Goal: Task Accomplishment & Management: Manage account settings

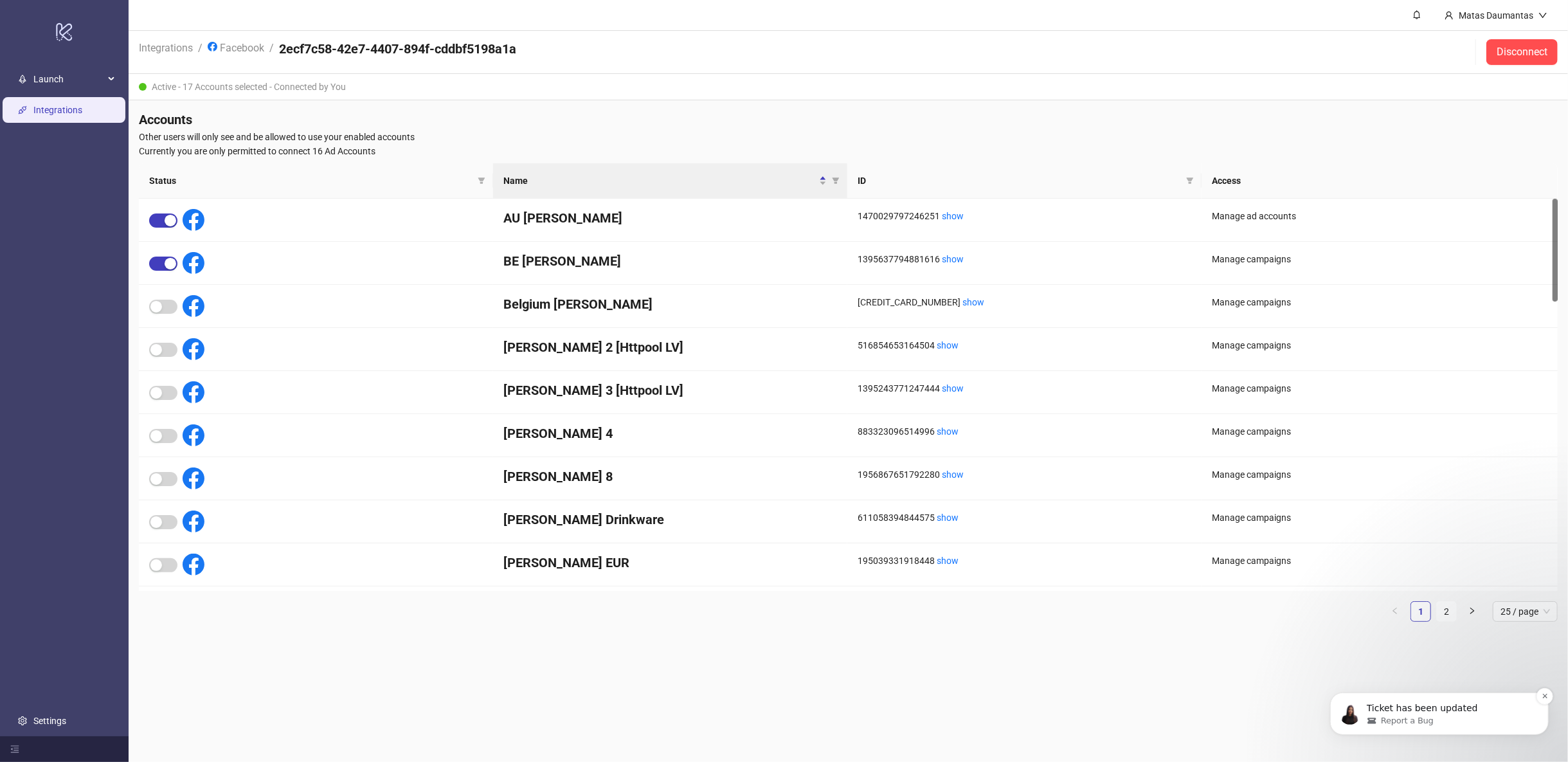
click at [1462, 705] on p "Ticket has been updated" at bounding box center [1449, 708] width 166 height 13
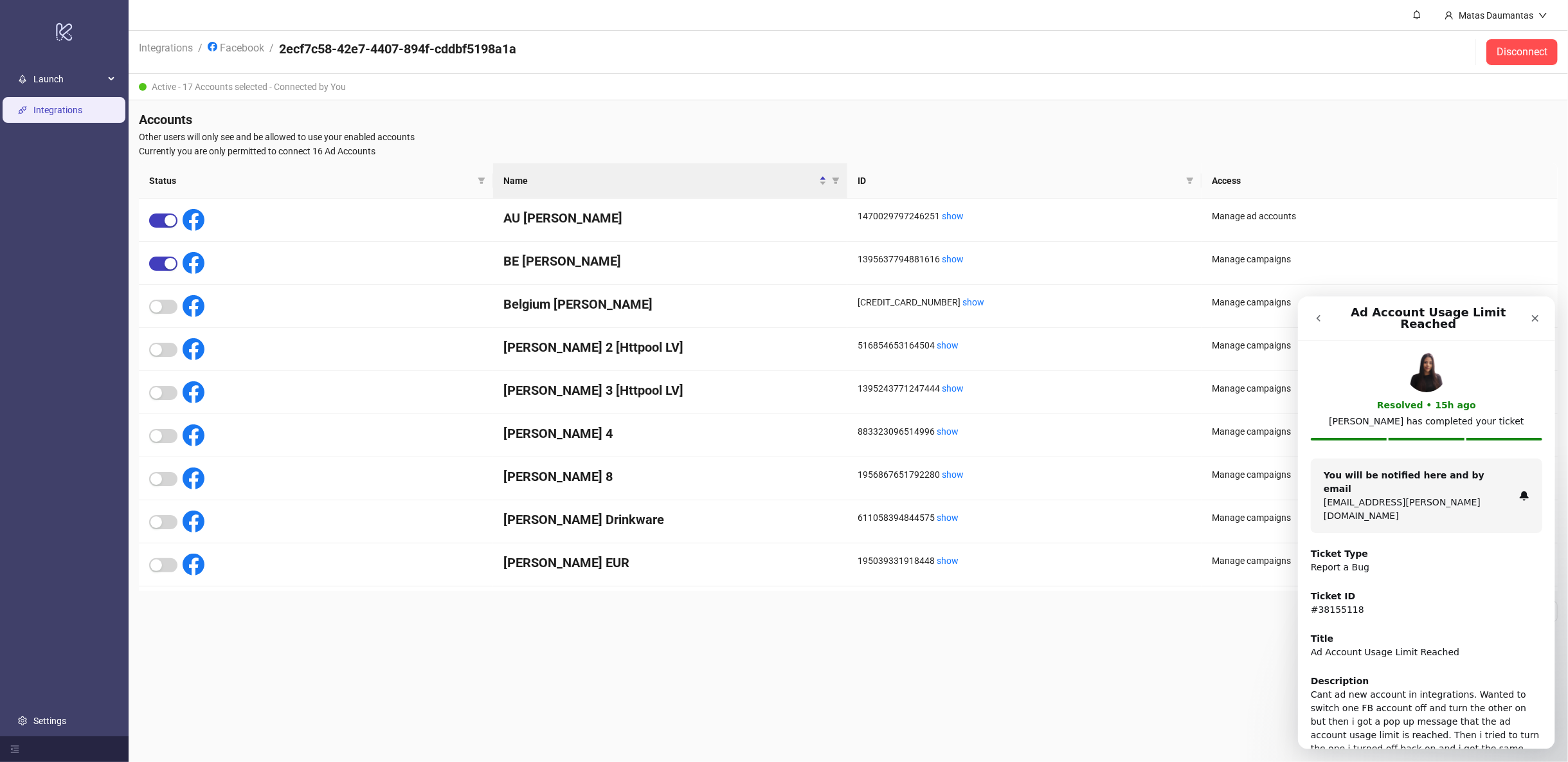
click at [1322, 314] on icon "go back" at bounding box center [1317, 317] width 10 height 10
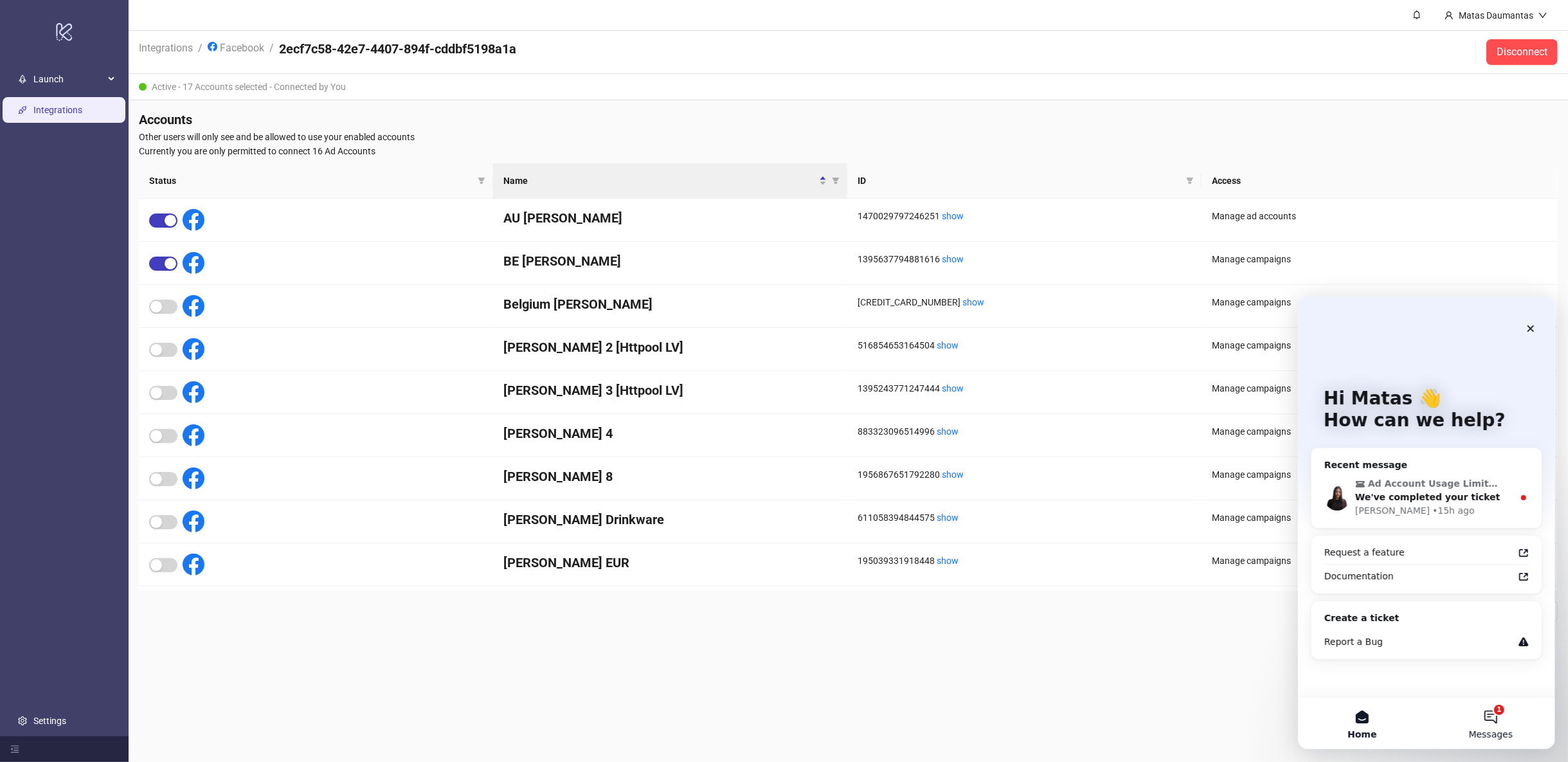
click at [1491, 722] on button "1 Messages" at bounding box center [1490, 722] width 128 height 51
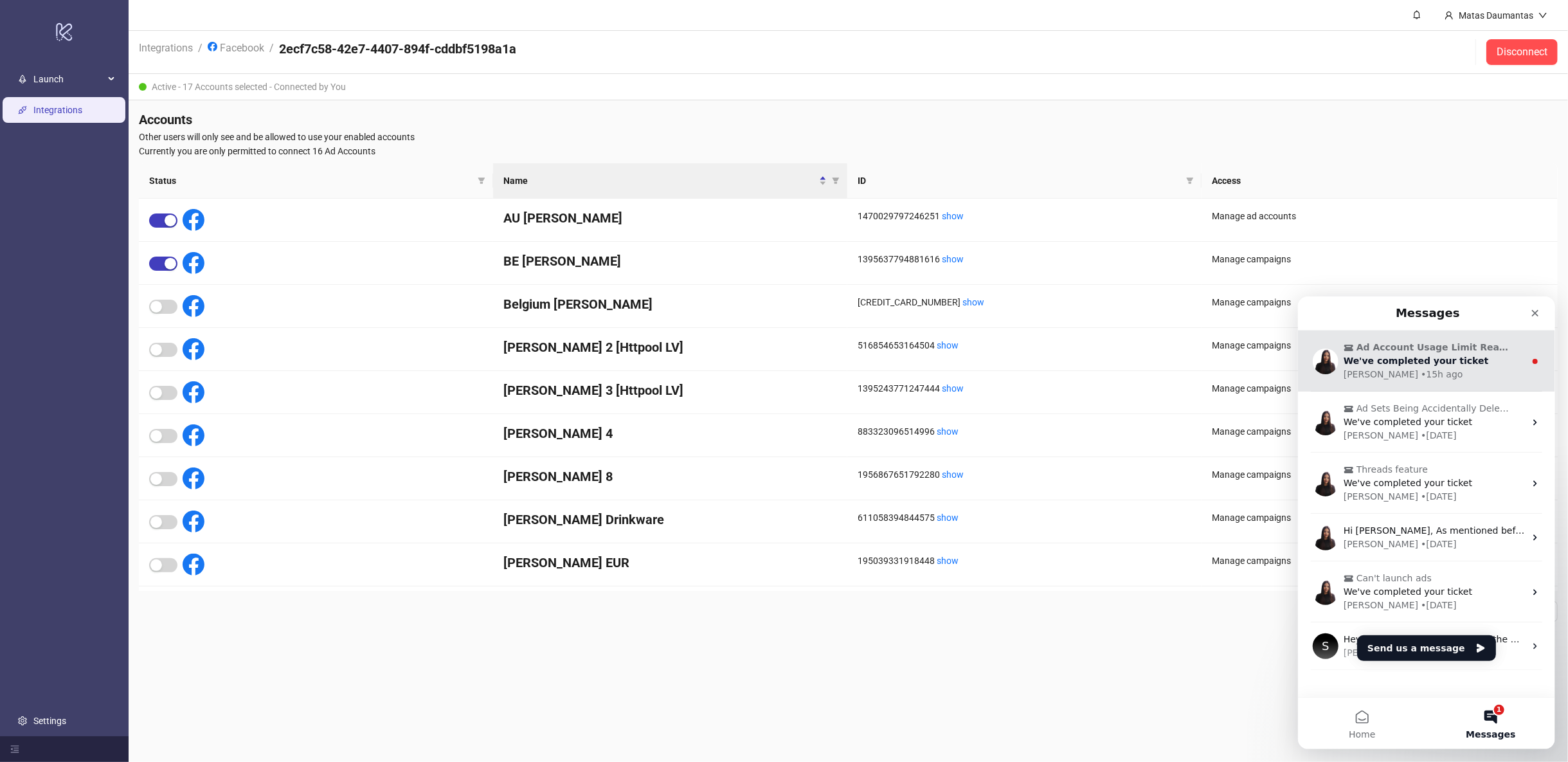
click at [1421, 371] on div "• 15h ago" at bounding box center [1441, 374] width 42 height 14
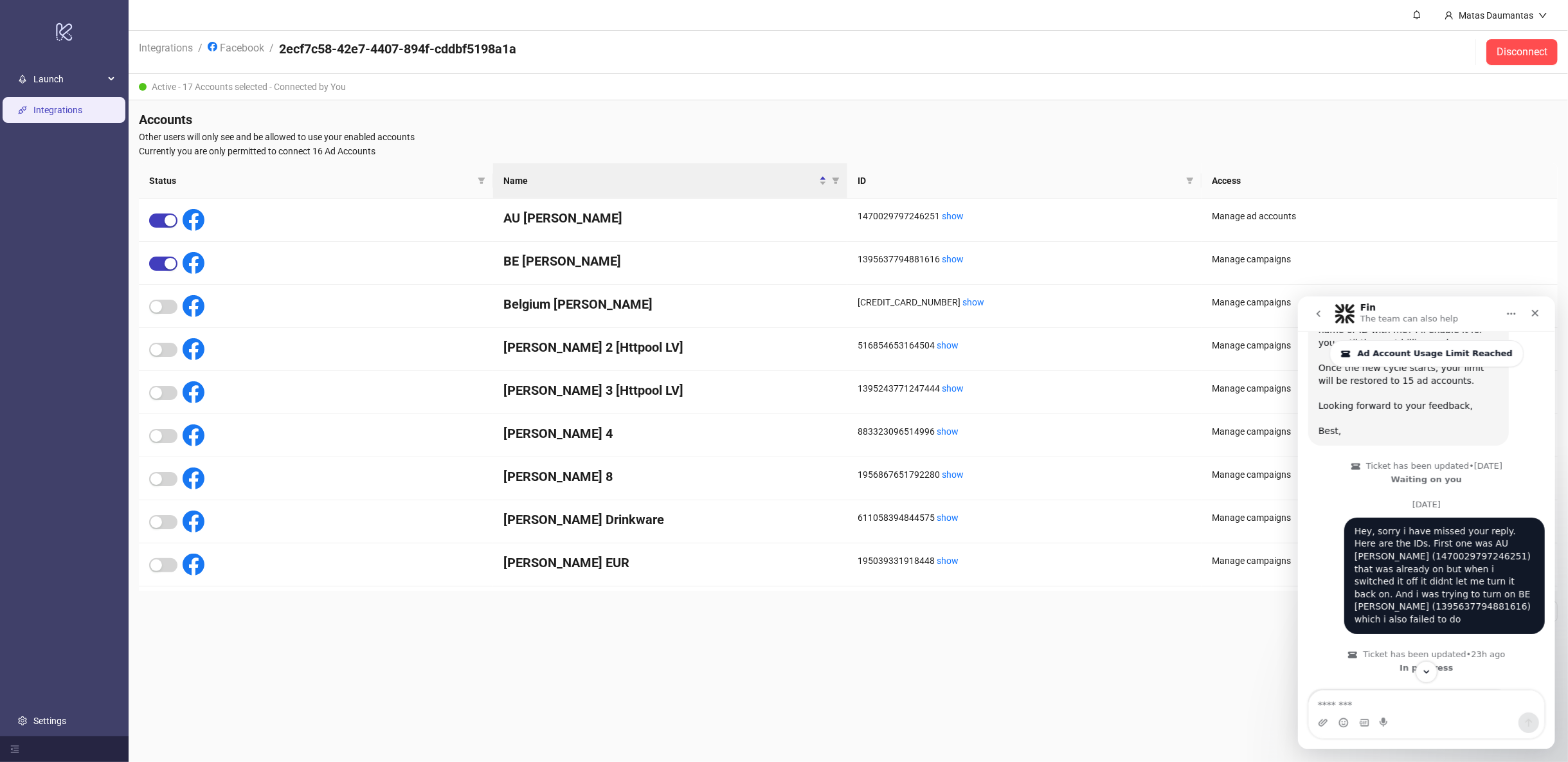
scroll to position [574, 0]
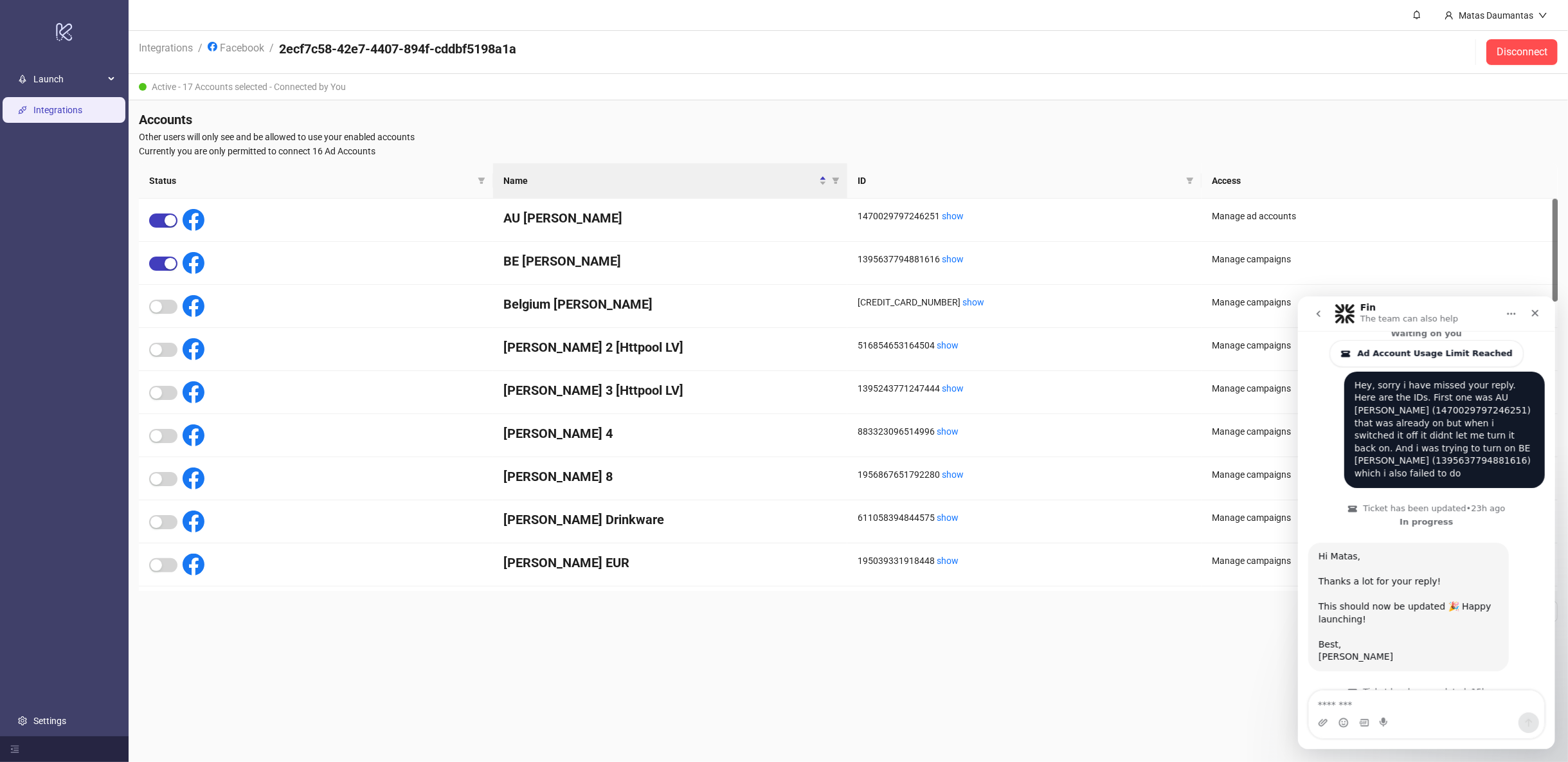
click at [1094, 685] on main "Matas Daumantas Integrations / Facebook / 2ecf7c58-42e7-4407-894f-cddbf5198a1a …" at bounding box center [848, 381] width 1440 height 762
click at [1528, 314] on div "Close" at bounding box center [1534, 312] width 23 height 23
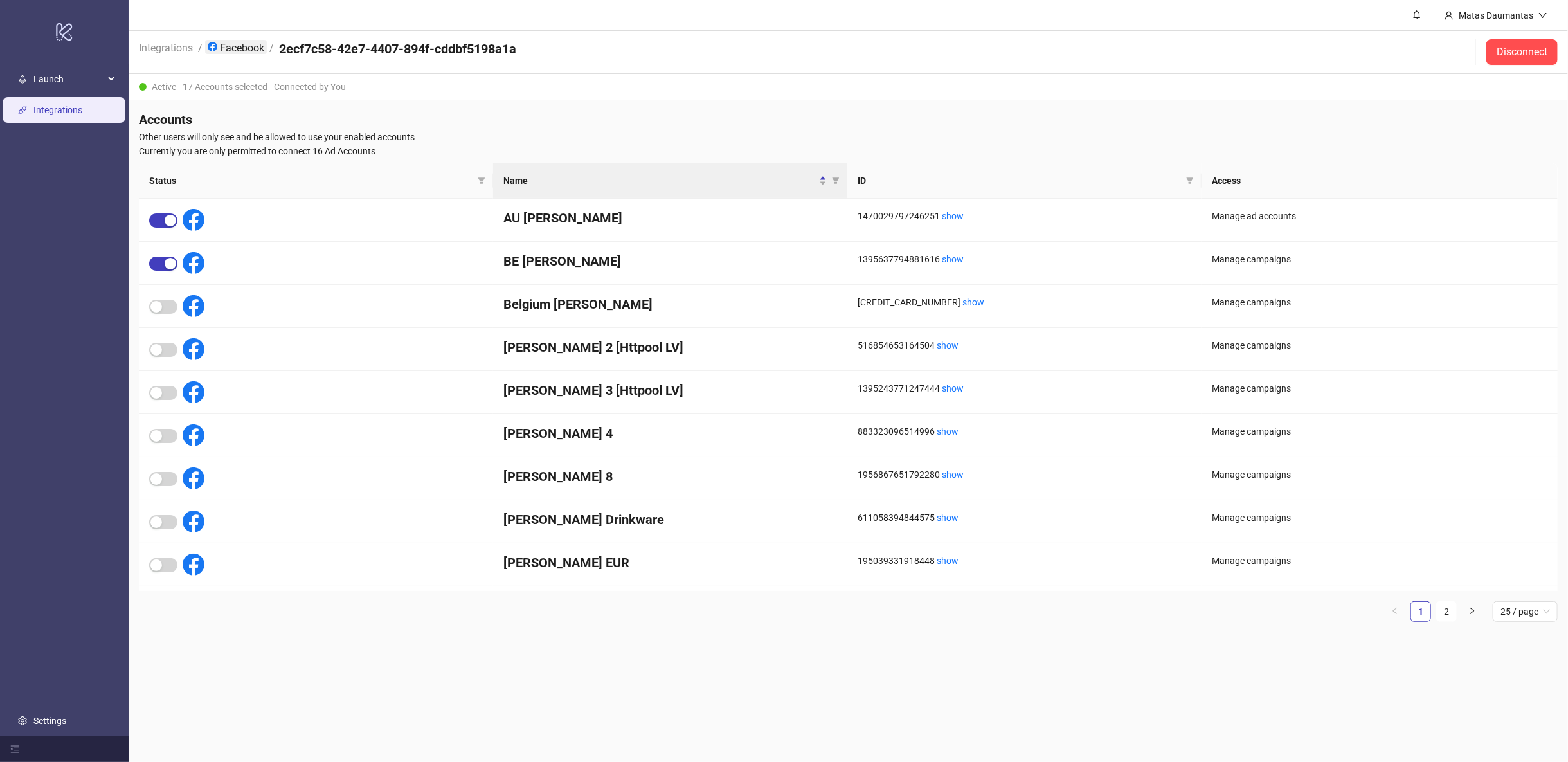
click at [238, 46] on link "Facebook" at bounding box center [236, 47] width 62 height 15
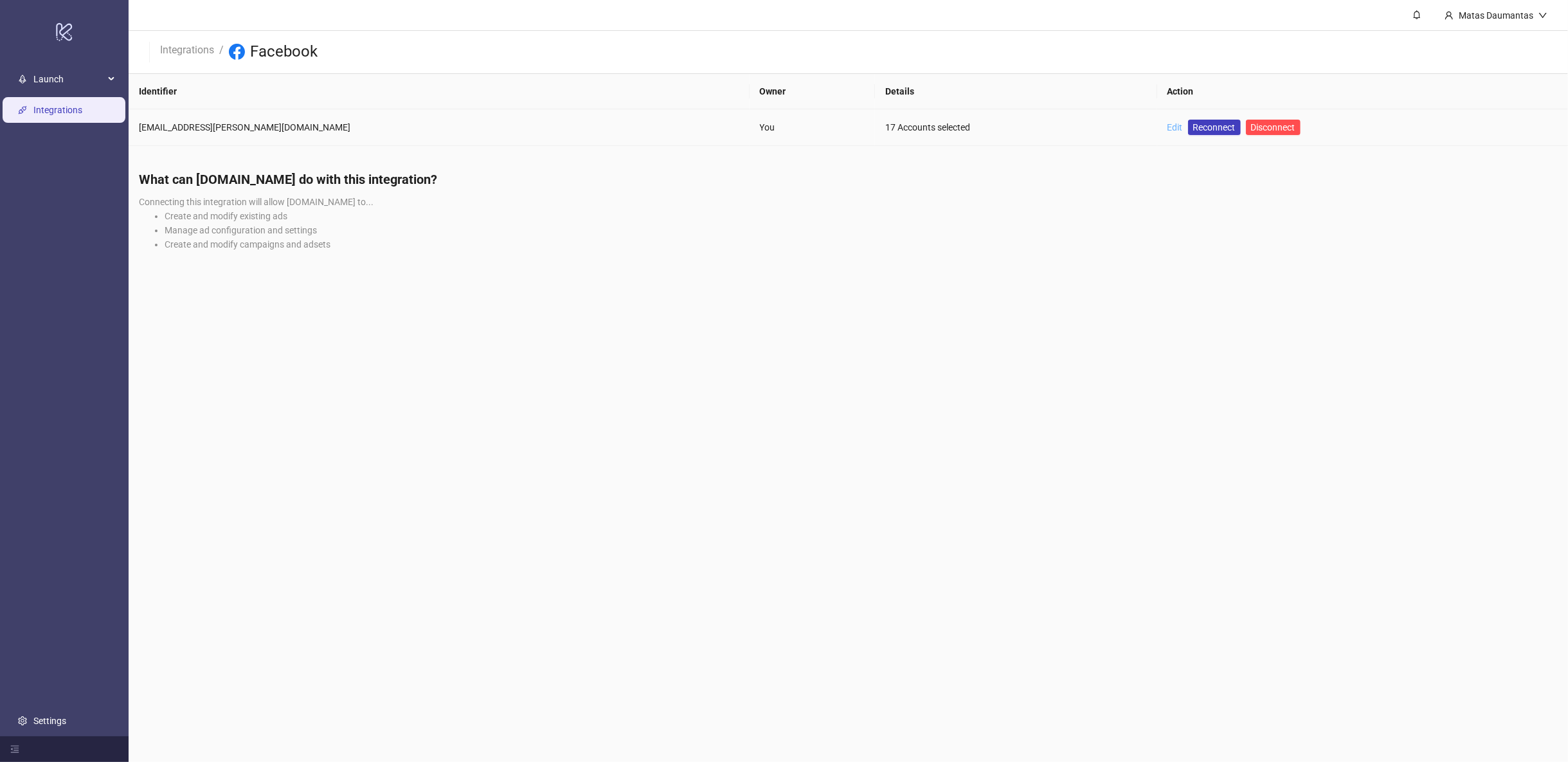
click at [1168, 129] on link "Edit" at bounding box center [1175, 127] width 15 height 10
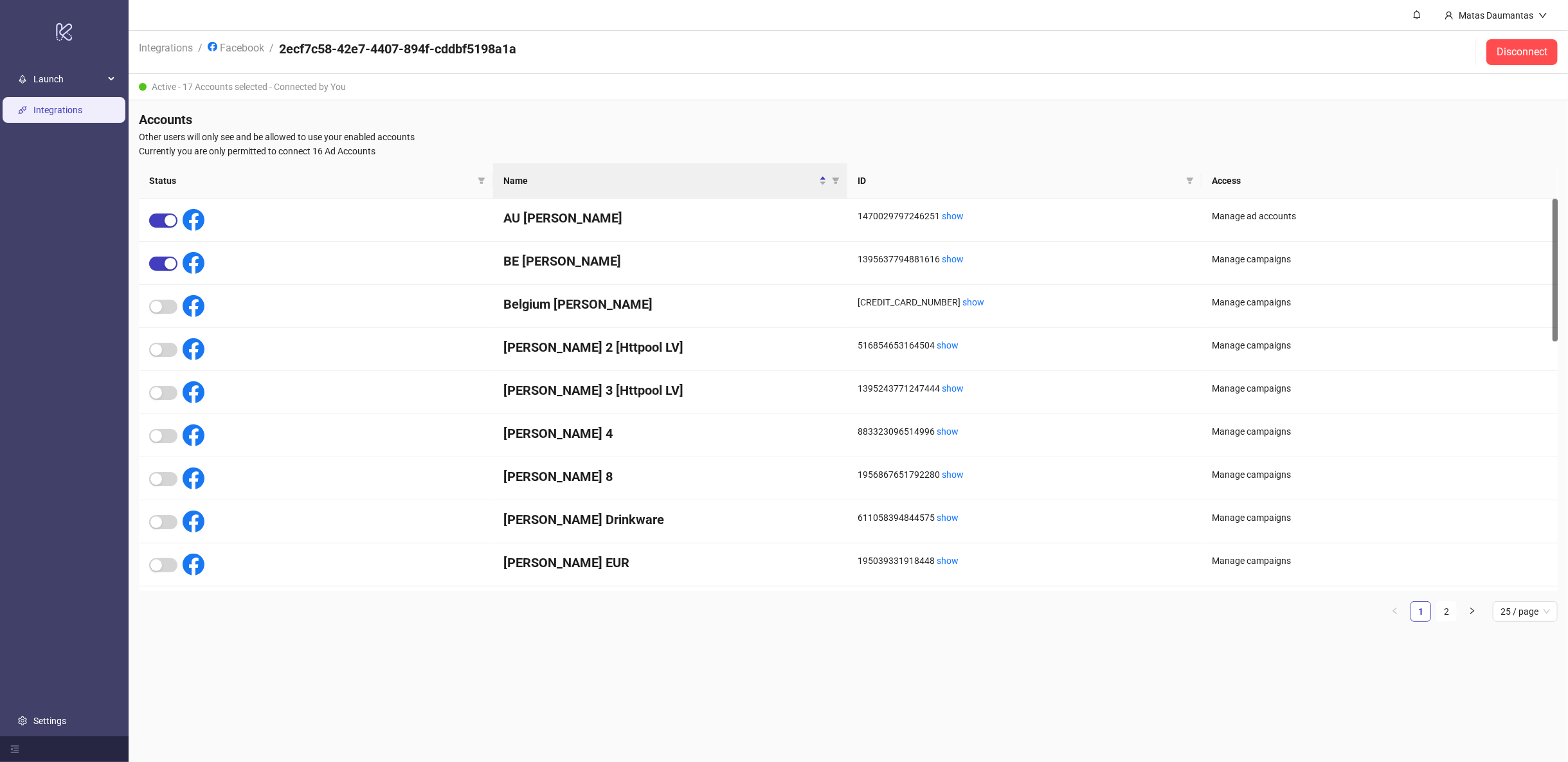
click at [1320, 663] on main "Matas Daumantas Integrations / Facebook / 2ecf7c58-42e7-4407-894f-cddbf5198a1a …" at bounding box center [848, 381] width 1440 height 762
click at [63, 79] on span "Launch" at bounding box center [69, 79] width 71 height 26
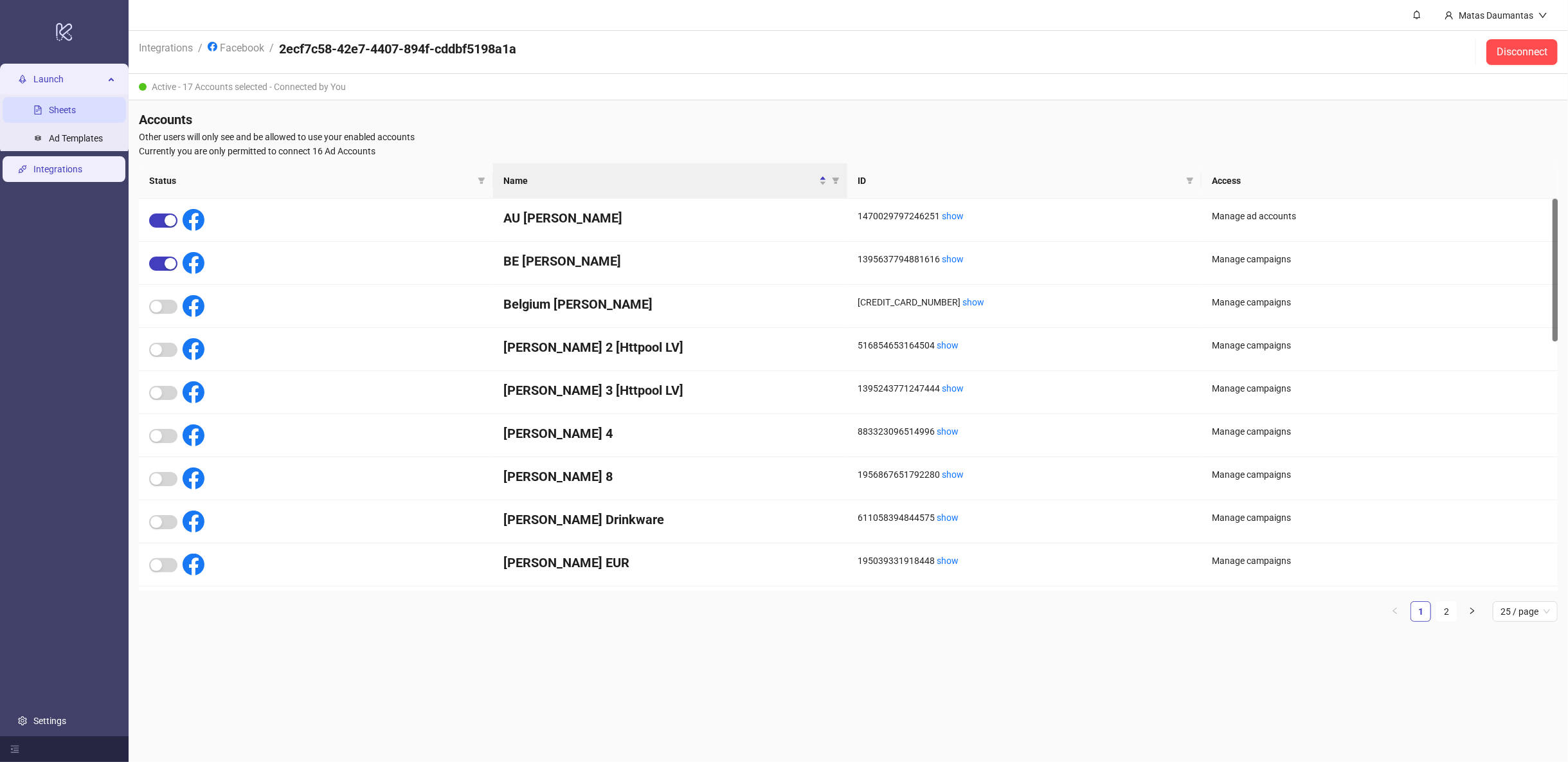
click at [53, 115] on link "Sheets" at bounding box center [62, 109] width 27 height 10
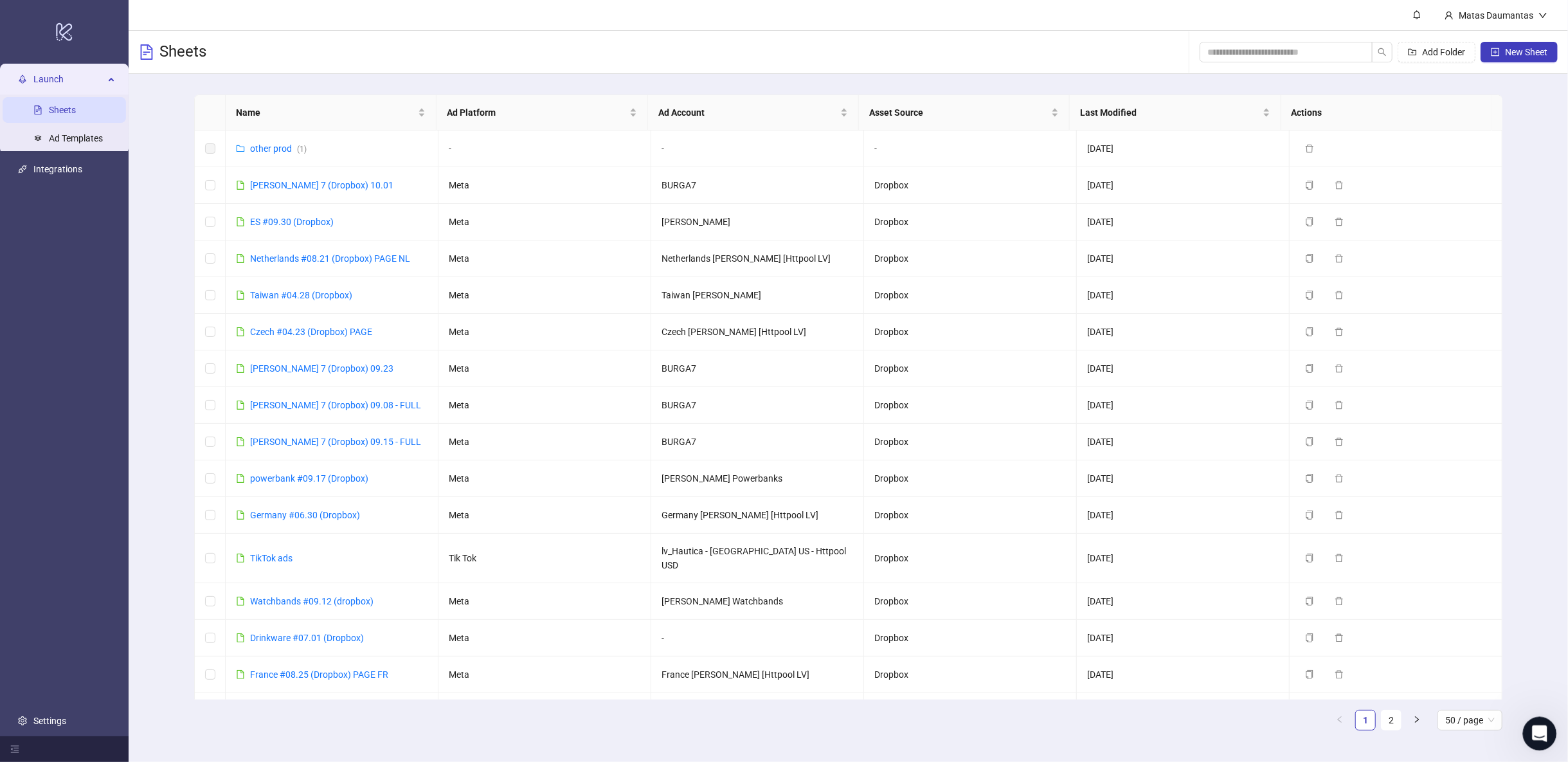
click at [1538, 730] on icon "Open Intercom Messenger" at bounding box center [1538, 732] width 21 height 21
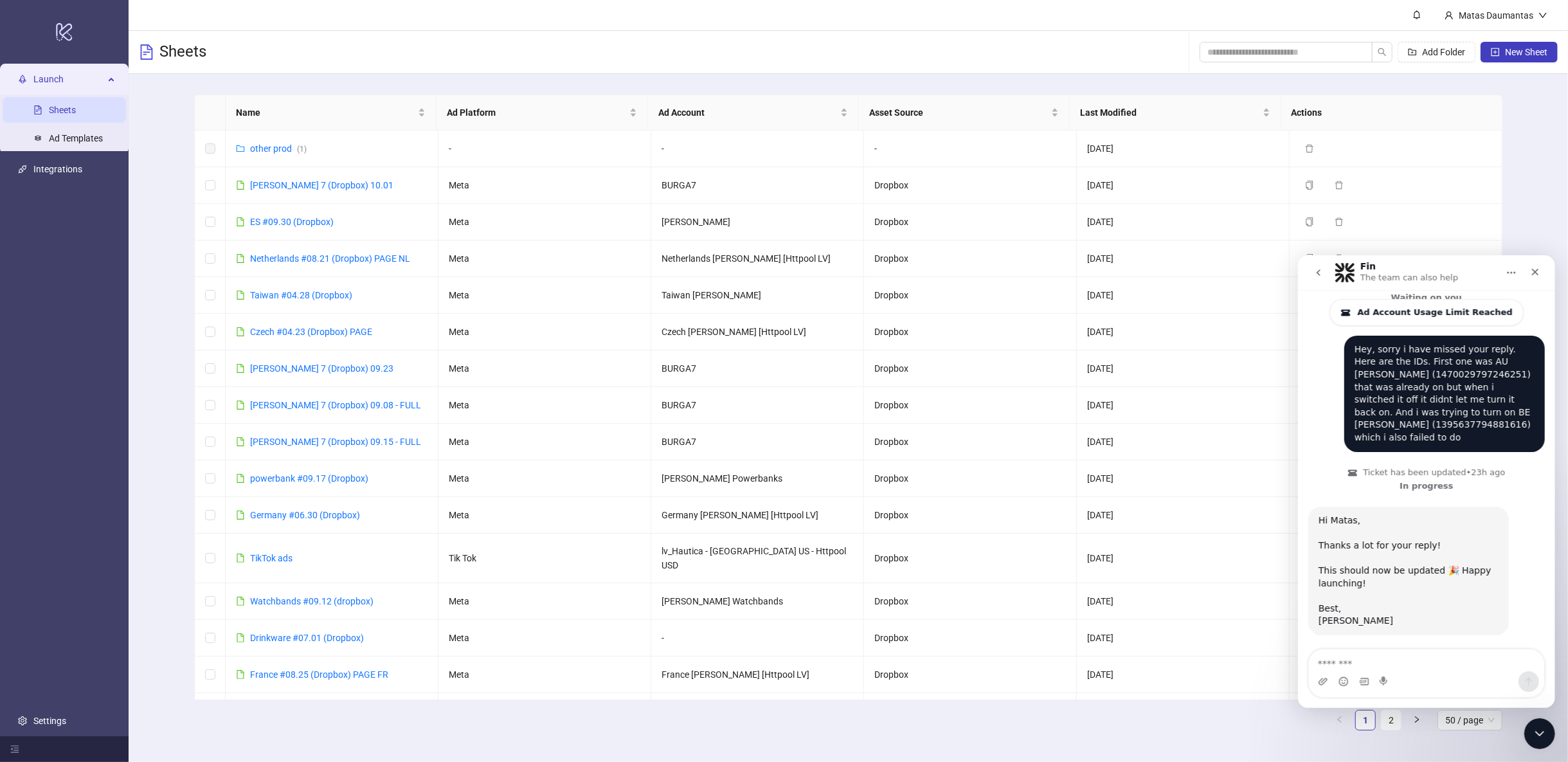
scroll to position [574, 0]
click at [1533, 270] on icon "Close" at bounding box center [1534, 271] width 7 height 7
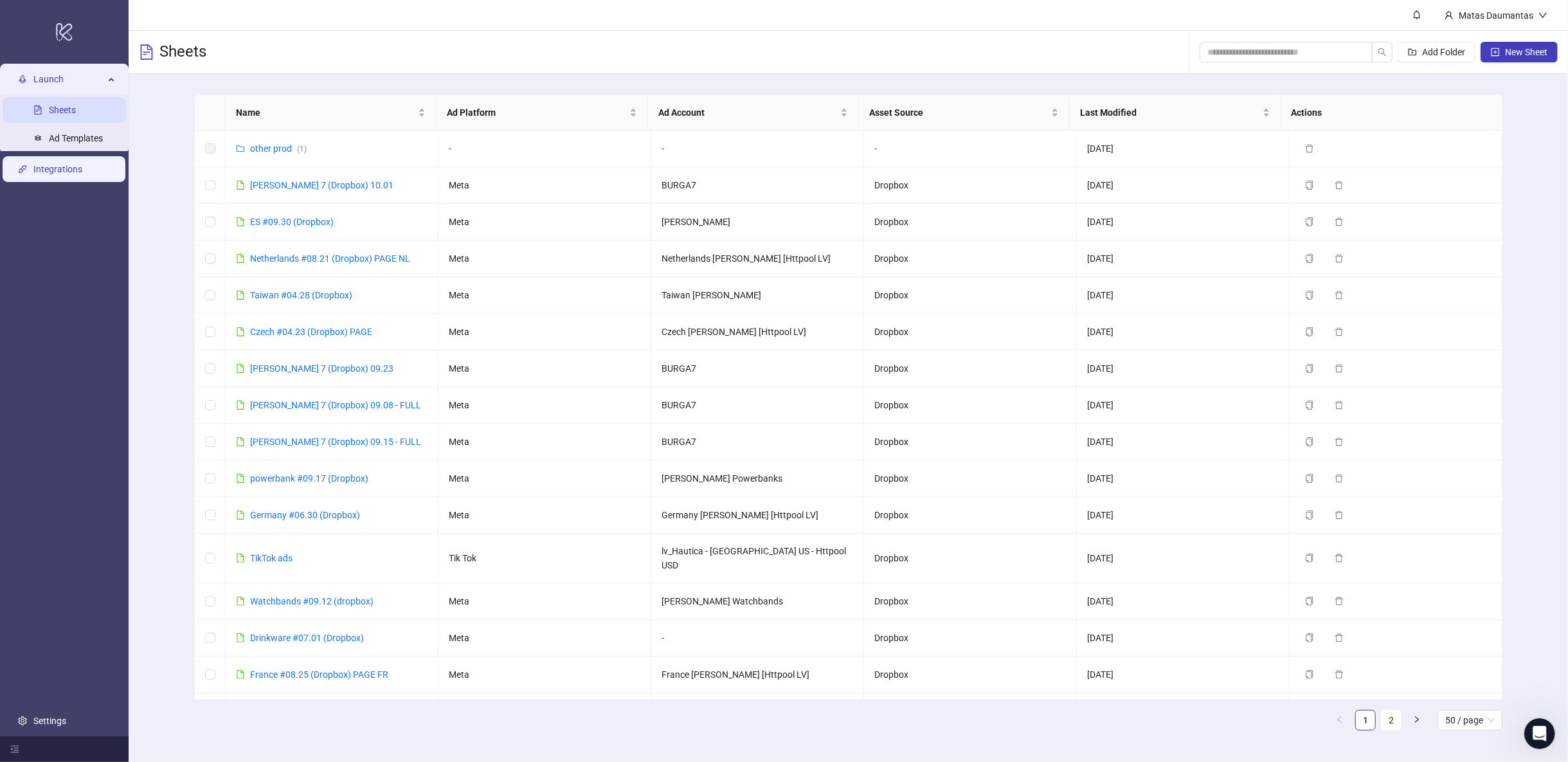
click at [57, 173] on link "Integrations" at bounding box center [58, 169] width 49 height 10
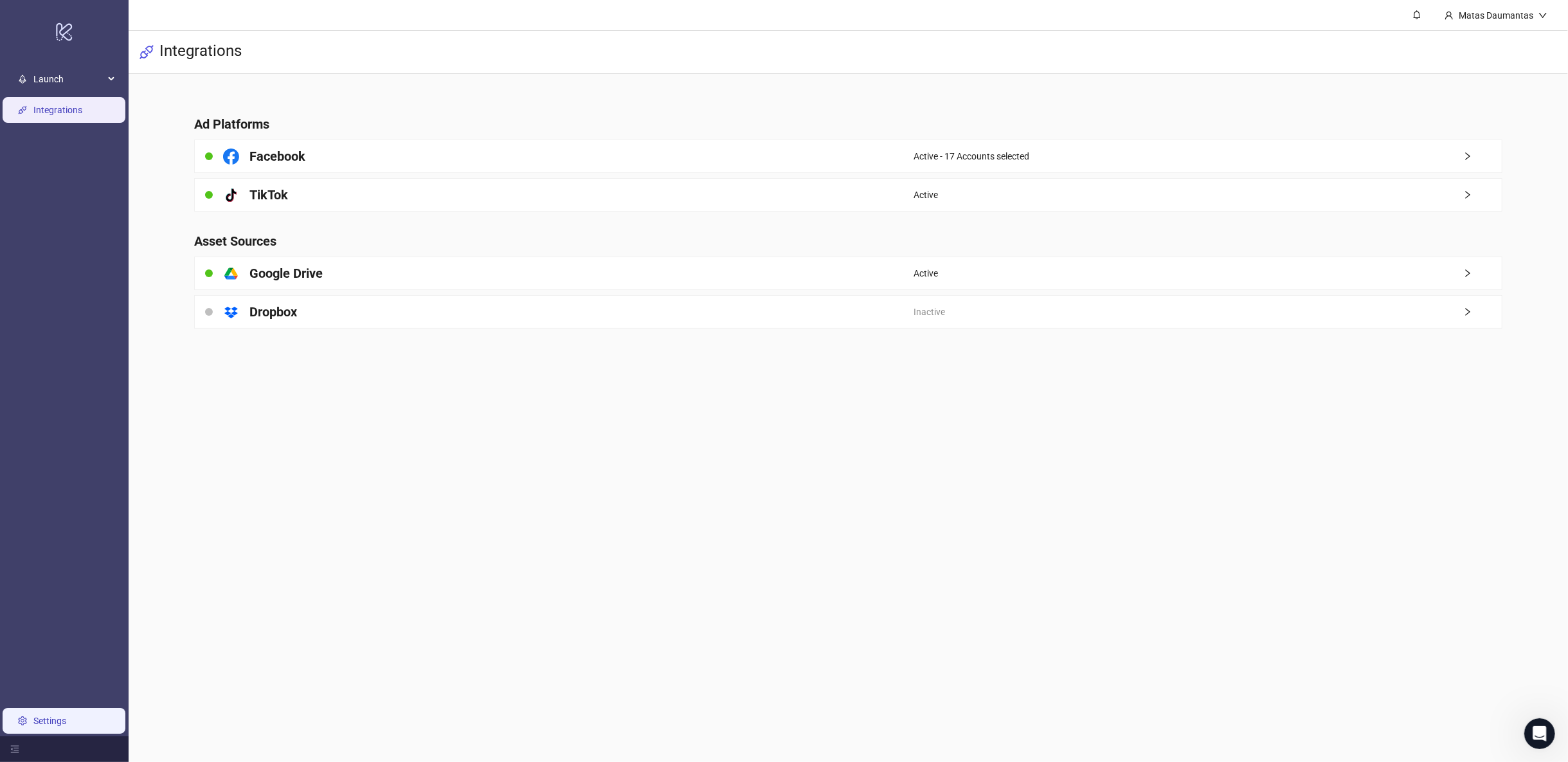
click at [60, 716] on link "Settings" at bounding box center [50, 720] width 33 height 10
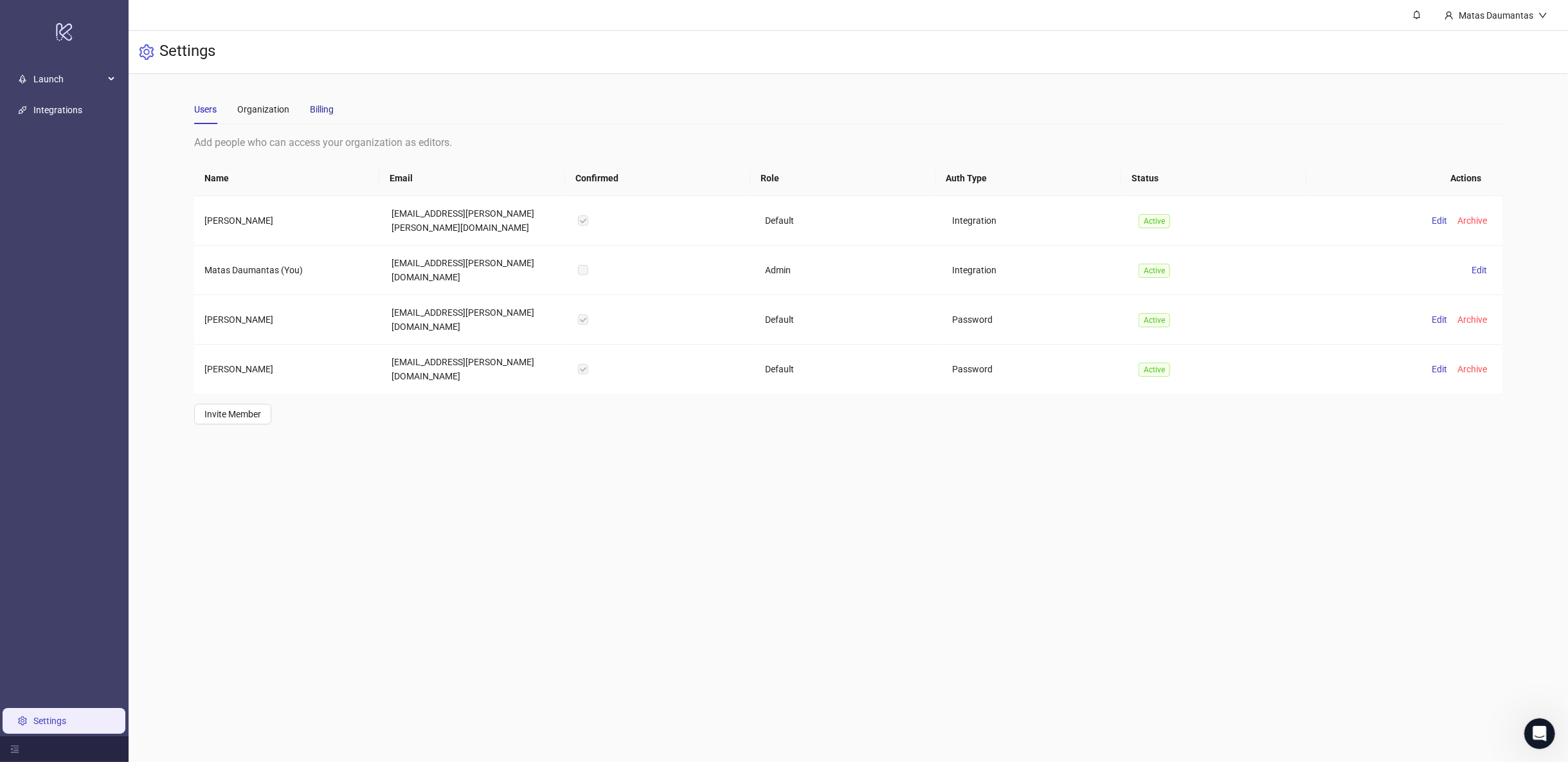
click at [325, 112] on div "Billing" at bounding box center [322, 109] width 24 height 15
